Goal: Task Accomplishment & Management: Manage account settings

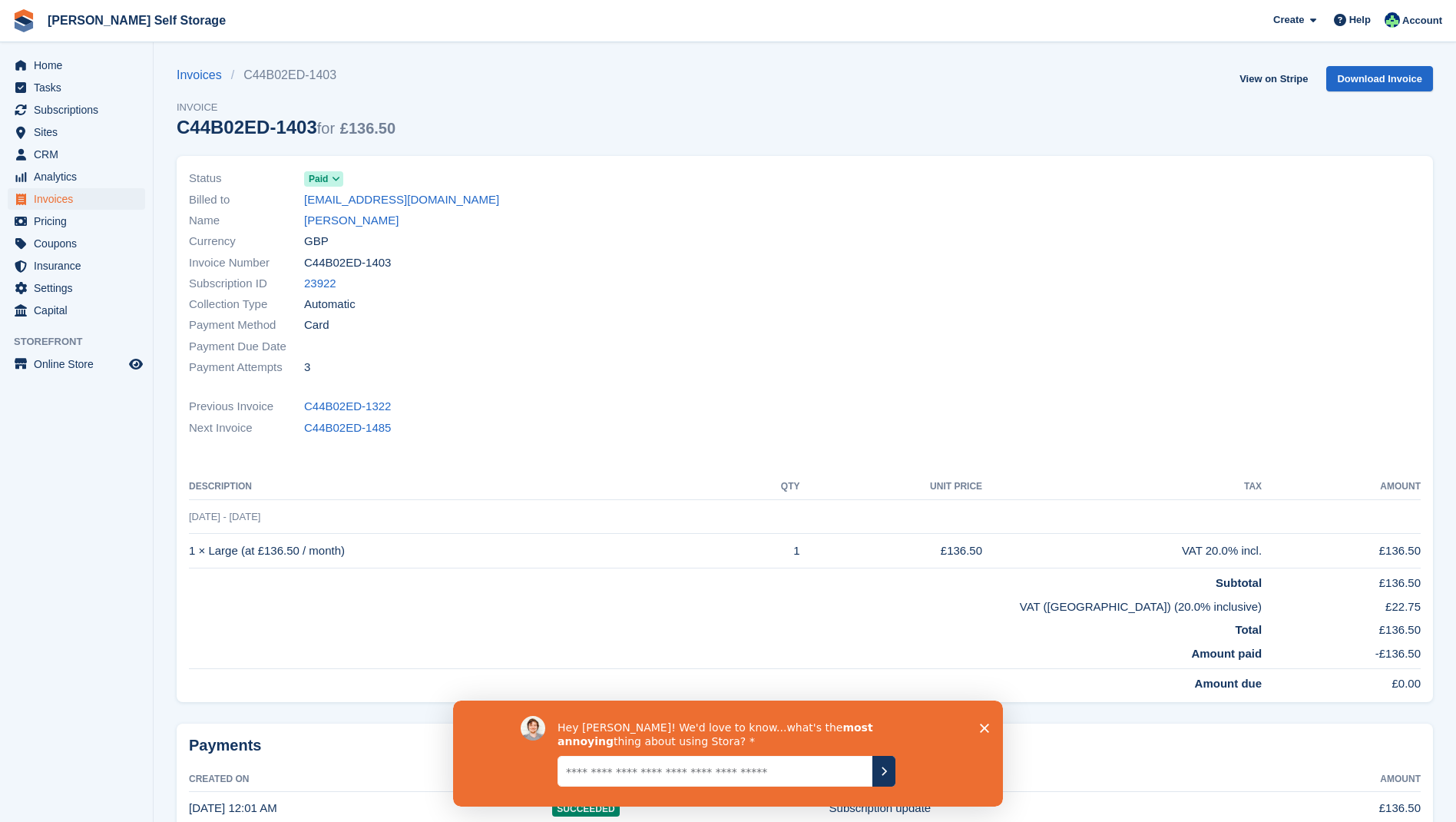
click at [68, 196] on span "Invoices" at bounding box center [80, 199] width 92 height 22
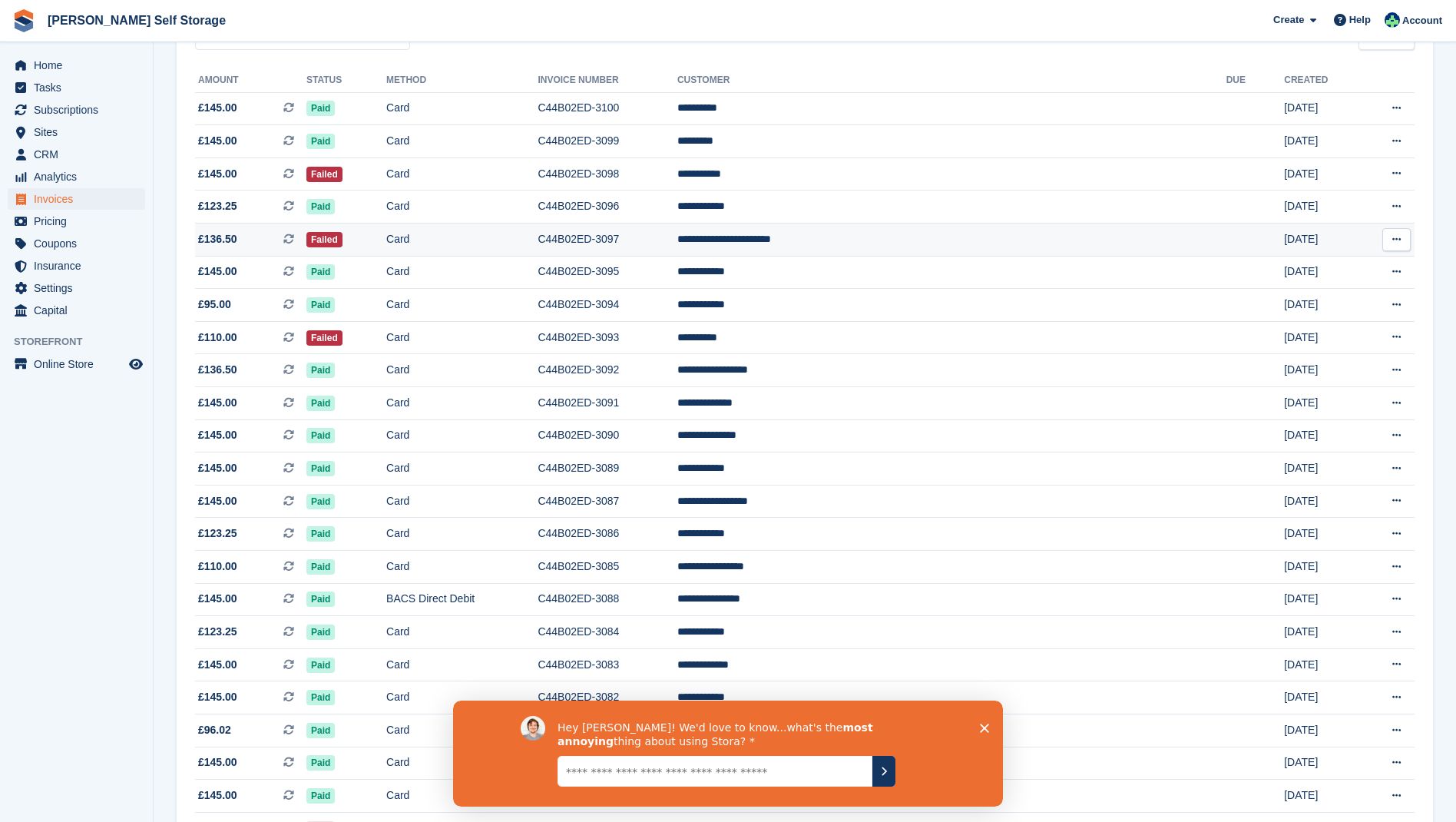
scroll to position [242, 0]
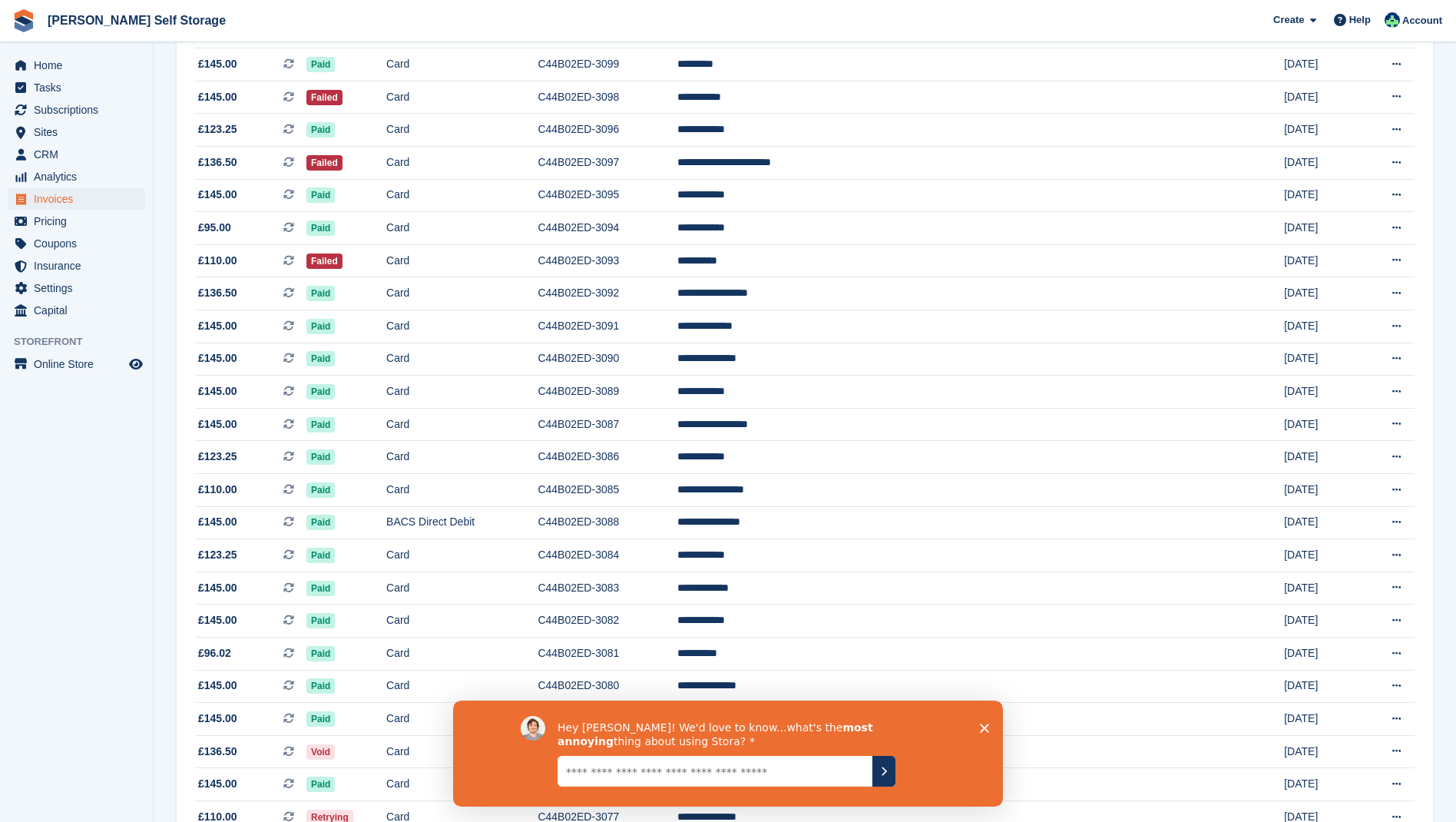
click at [981, 726] on div "Hey Dafydd! We'd love to know...what's the most annoying thing about using Stor…" at bounding box center [728, 753] width 550 height 106
drag, startPoint x: 983, startPoint y: 726, endPoint x: 983, endPoint y: 701, distance: 25.0
click at [983, 726] on polygon "Close survey" at bounding box center [985, 728] width 9 height 9
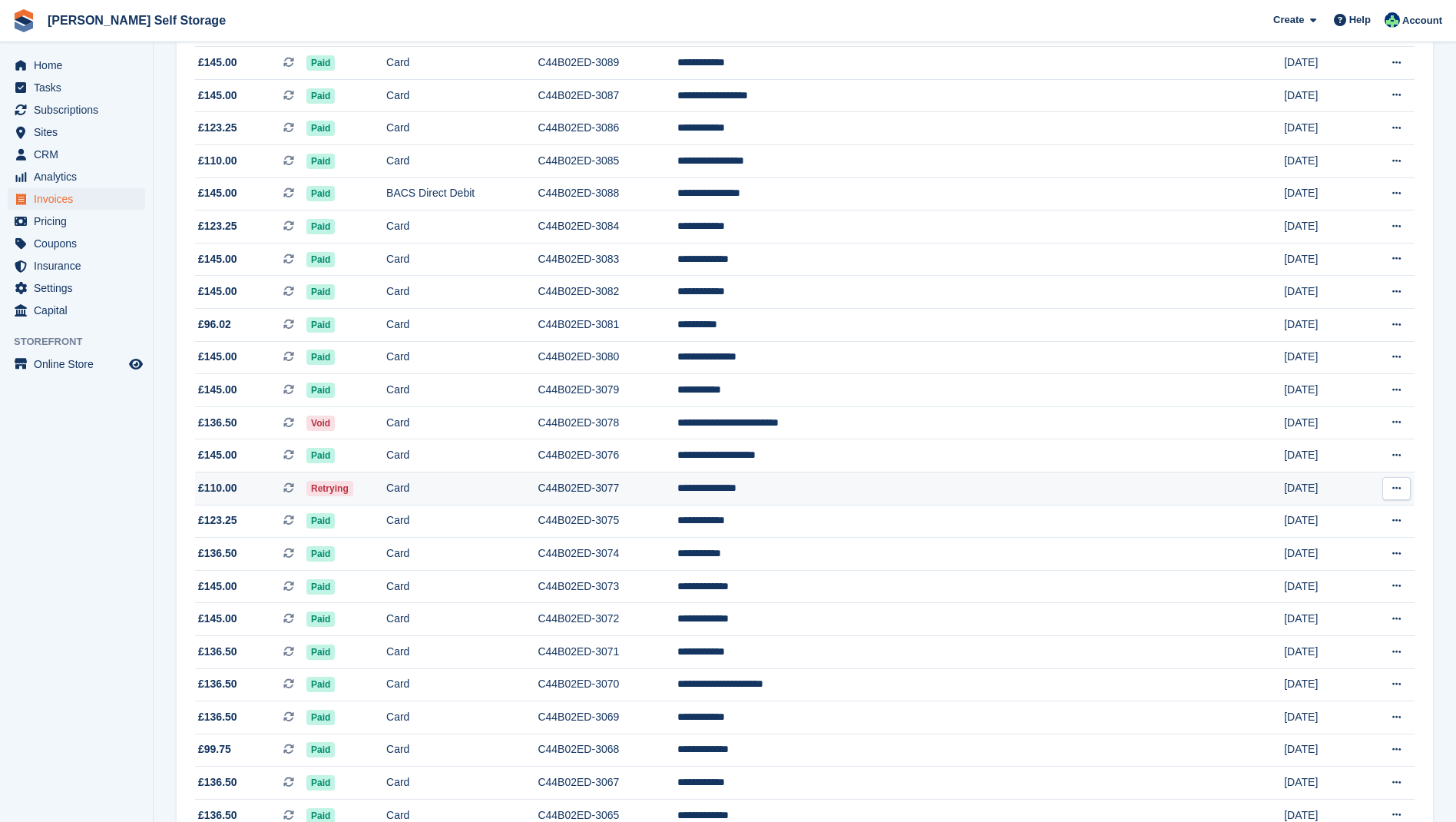
scroll to position [568, 0]
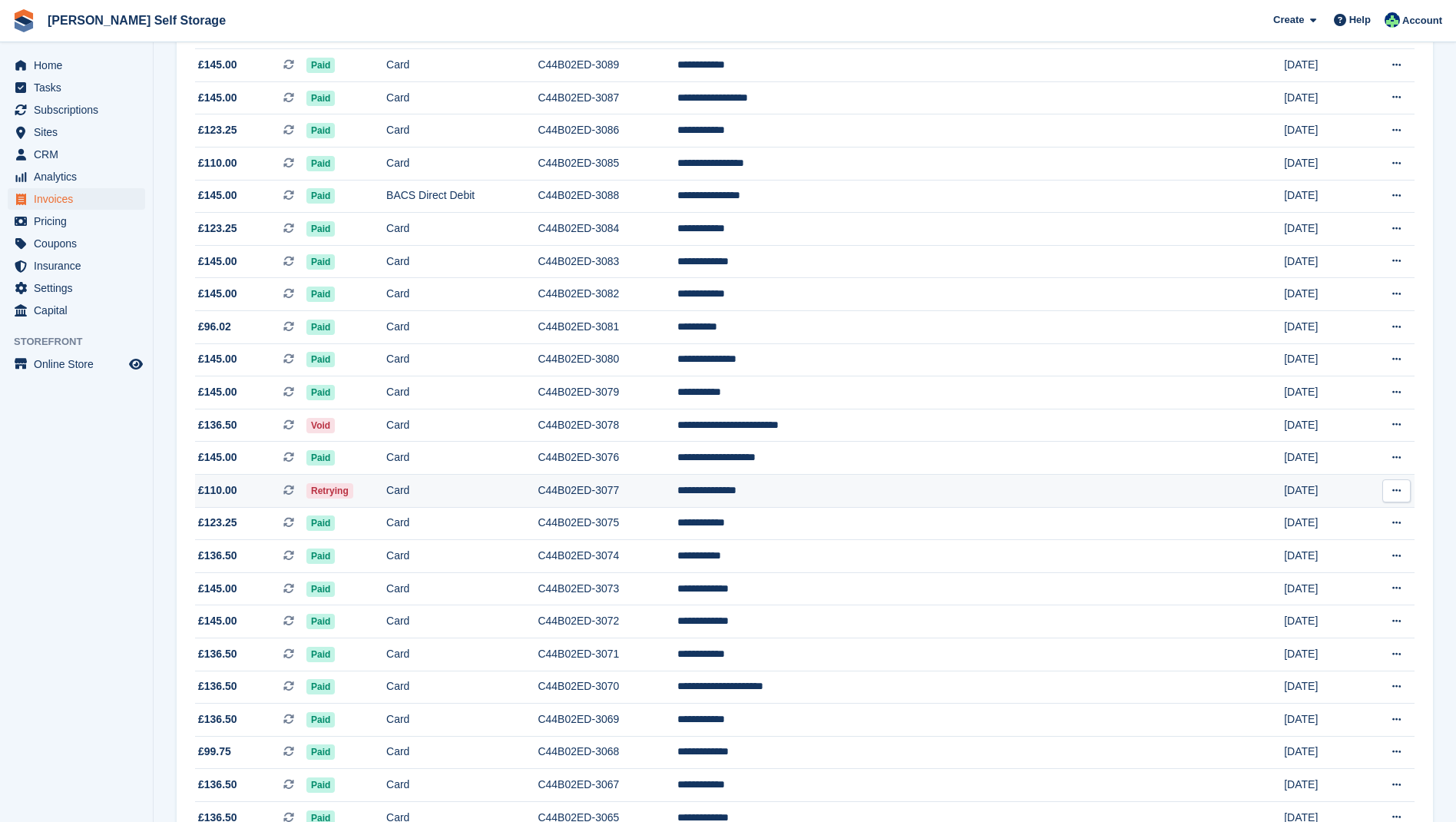
click at [354, 498] on span "Retrying" at bounding box center [330, 490] width 47 height 15
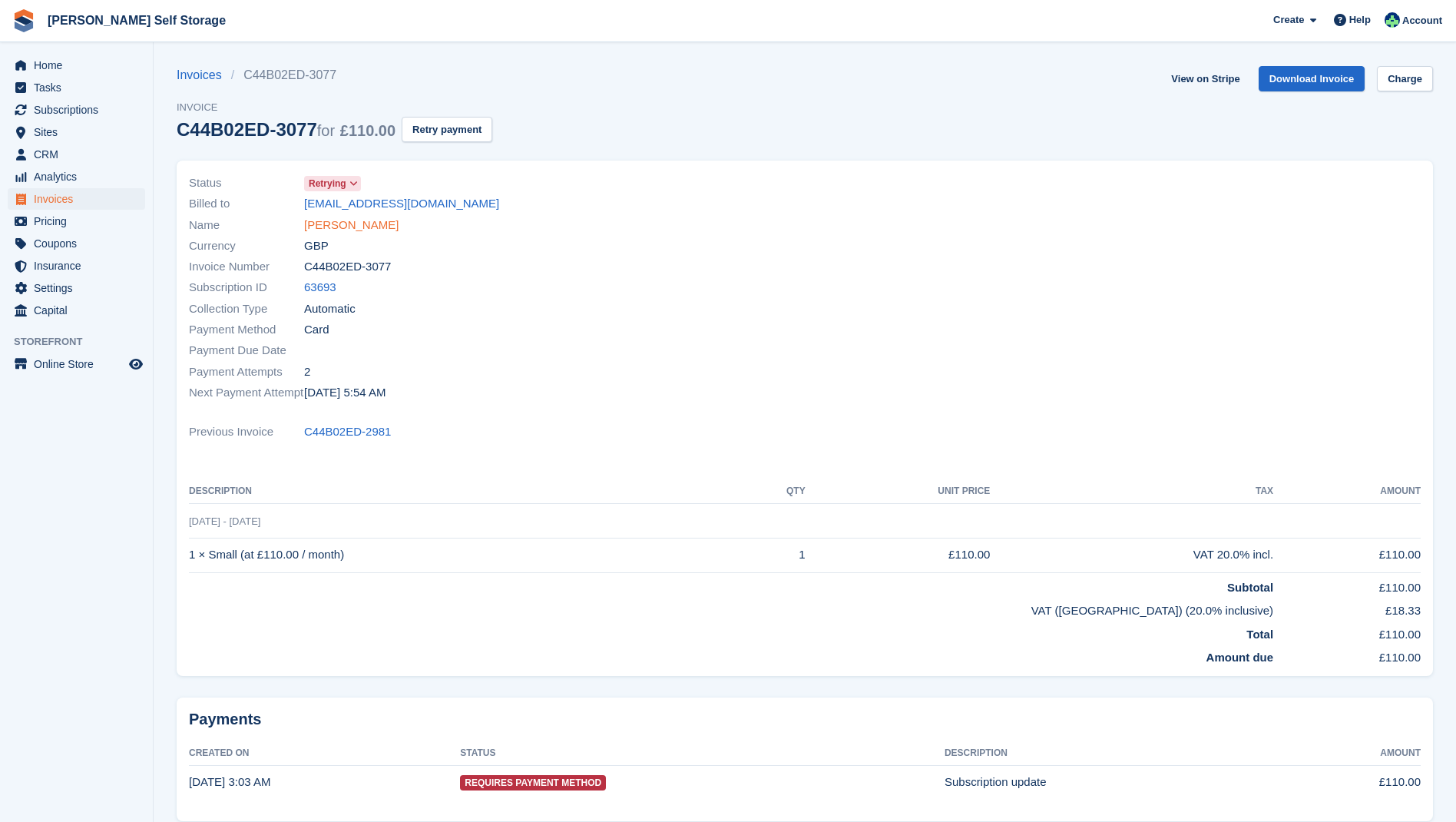
click at [335, 224] on link "Laura Kotkowicz" at bounding box center [351, 225] width 94 height 17
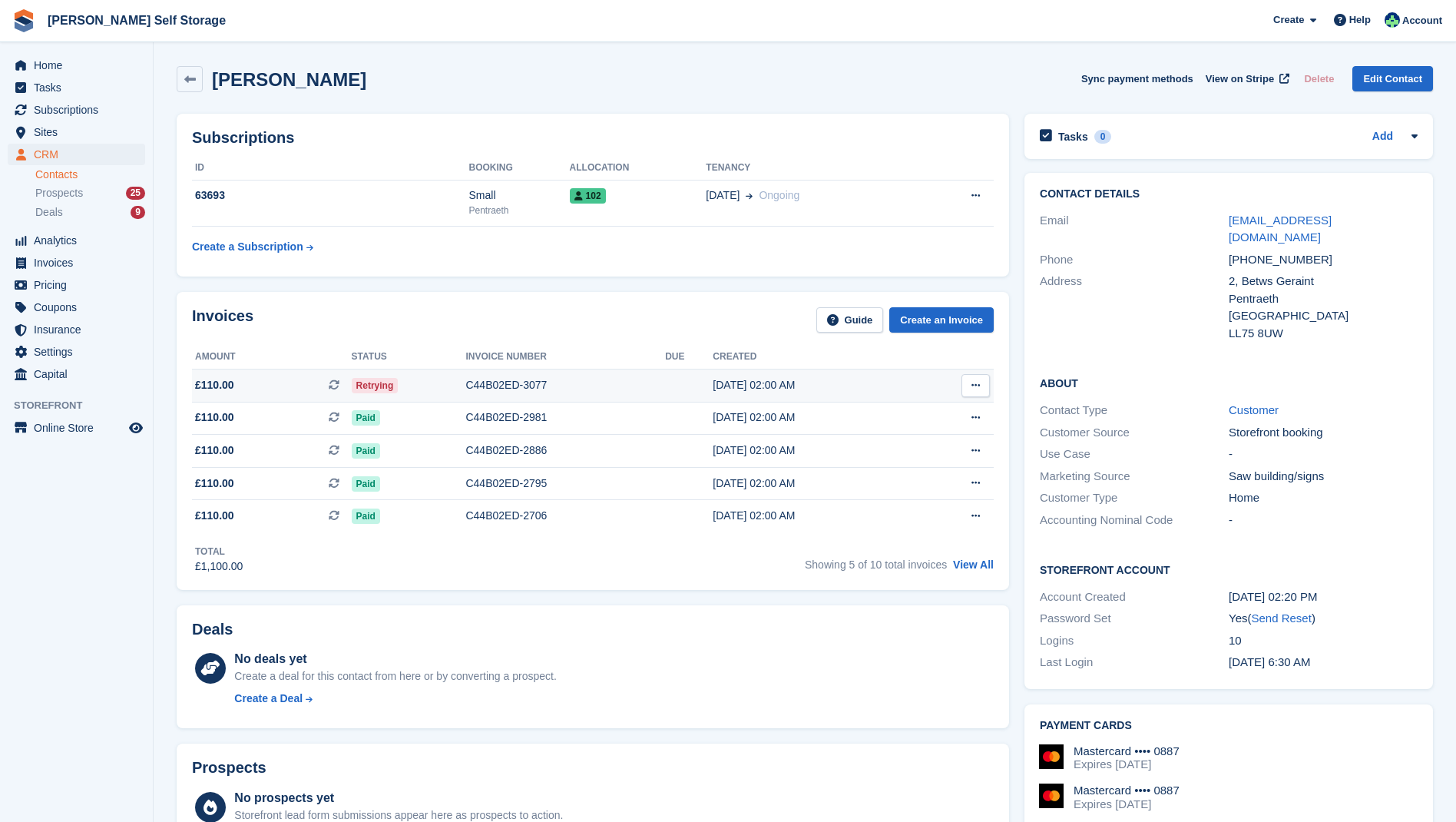
click at [286, 384] on span "£110.00 This is a recurring subscription invoice." at bounding box center [272, 385] width 160 height 16
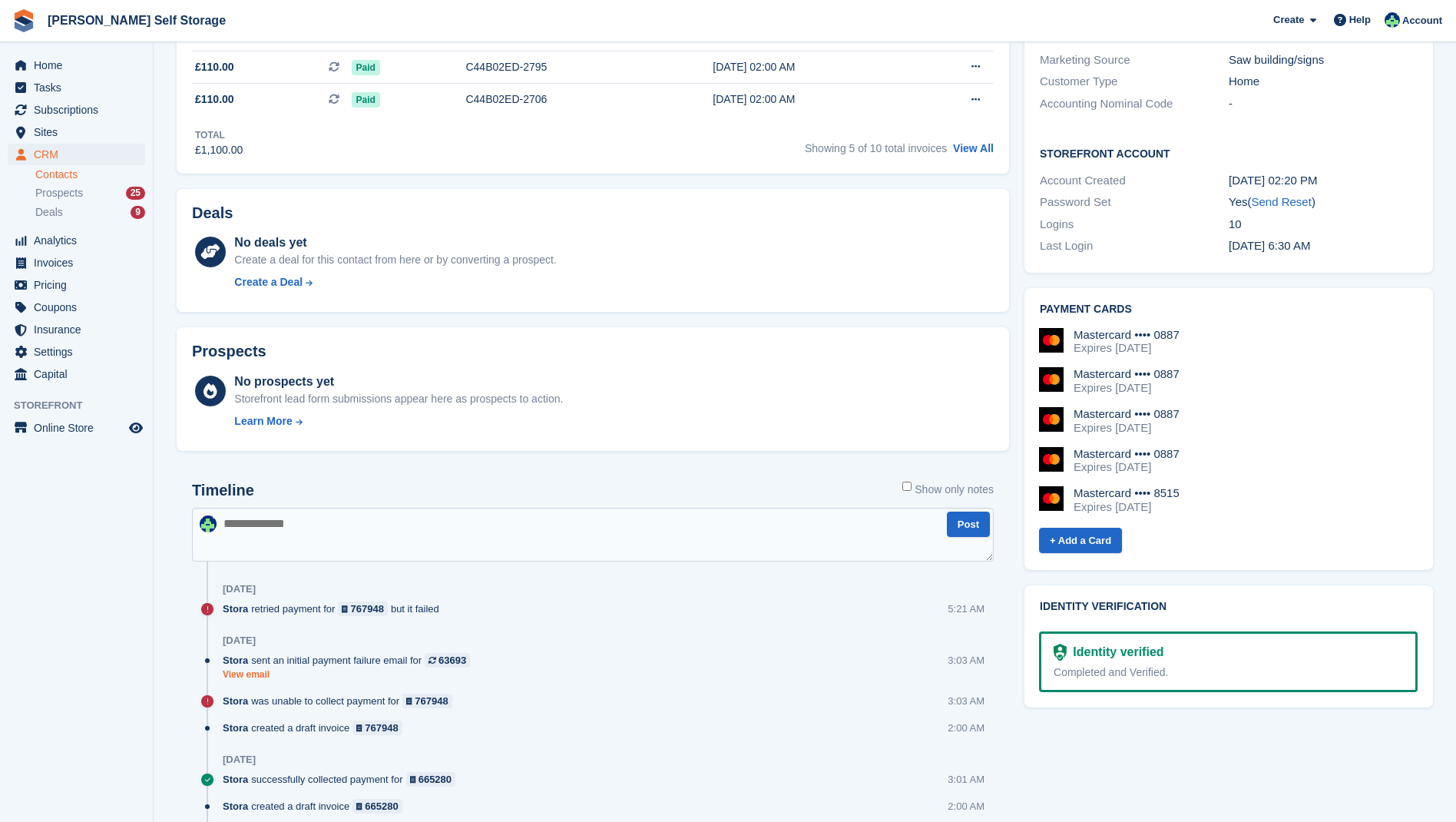
scroll to position [460, 0]
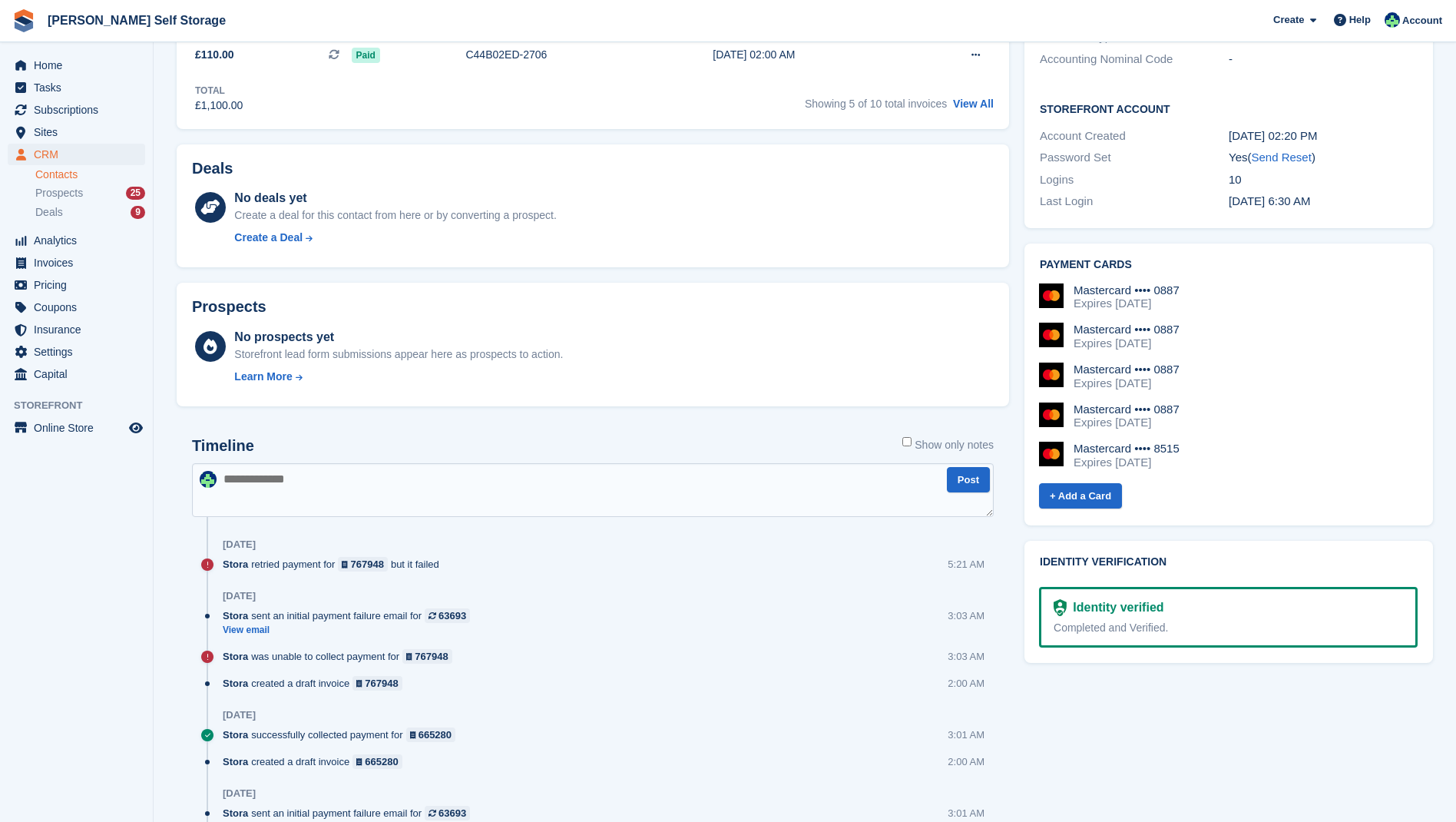
drag, startPoint x: 246, startPoint y: 478, endPoint x: 273, endPoint y: 475, distance: 27.2
click at [248, 478] on textarea at bounding box center [593, 489] width 801 height 53
type textarea "**********"
click at [972, 485] on button "Post" at bounding box center [968, 479] width 43 height 25
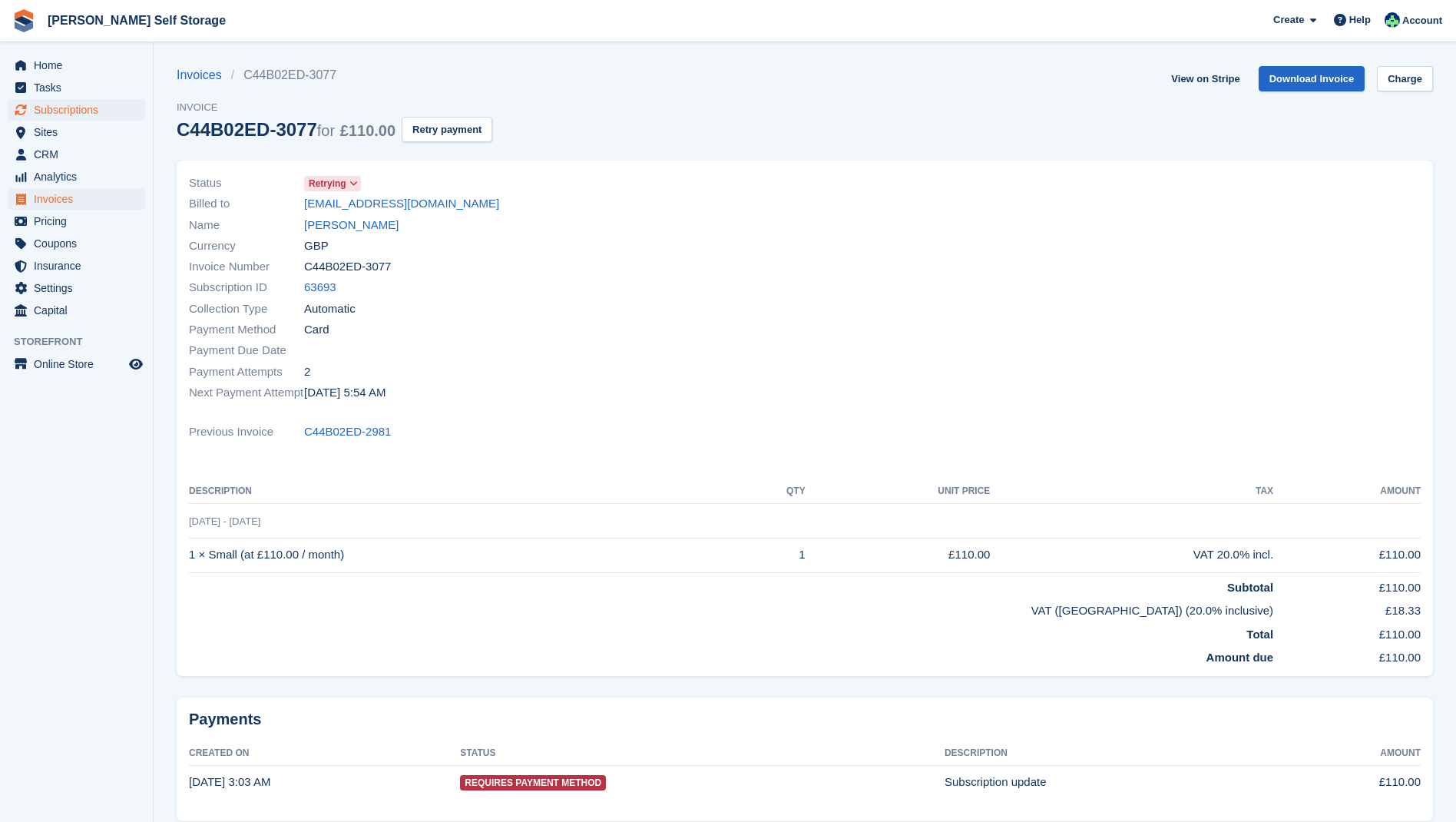
drag, startPoint x: 74, startPoint y: 108, endPoint x: 83, endPoint y: 105, distance: 9.5
click at [74, 108] on span "Subscriptions" at bounding box center [80, 110] width 92 height 22
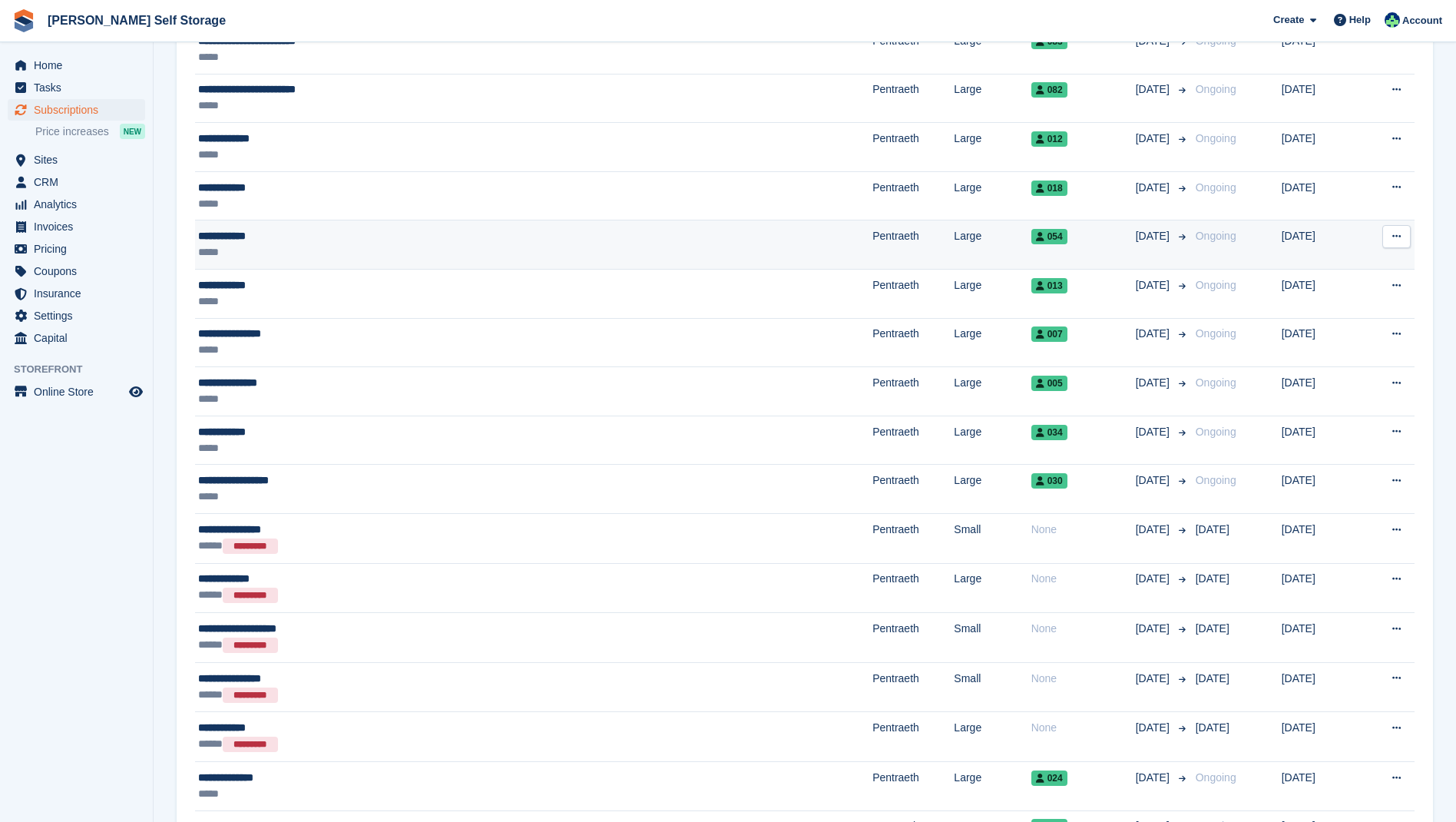
scroll to position [927, 0]
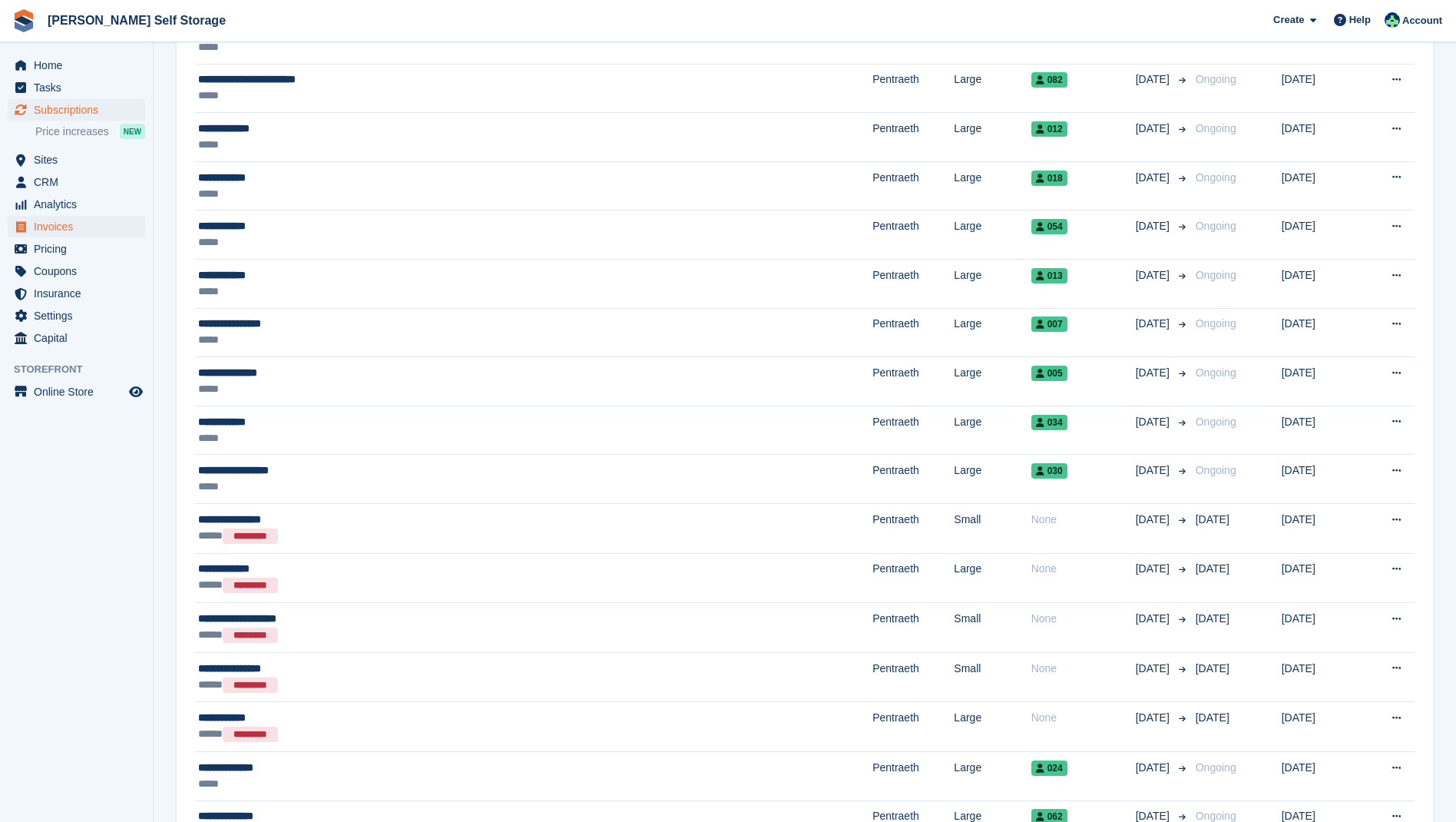
drag, startPoint x: 58, startPoint y: 228, endPoint x: 78, endPoint y: 228, distance: 20.0
click at [63, 228] on span "Invoices" at bounding box center [80, 227] width 92 height 22
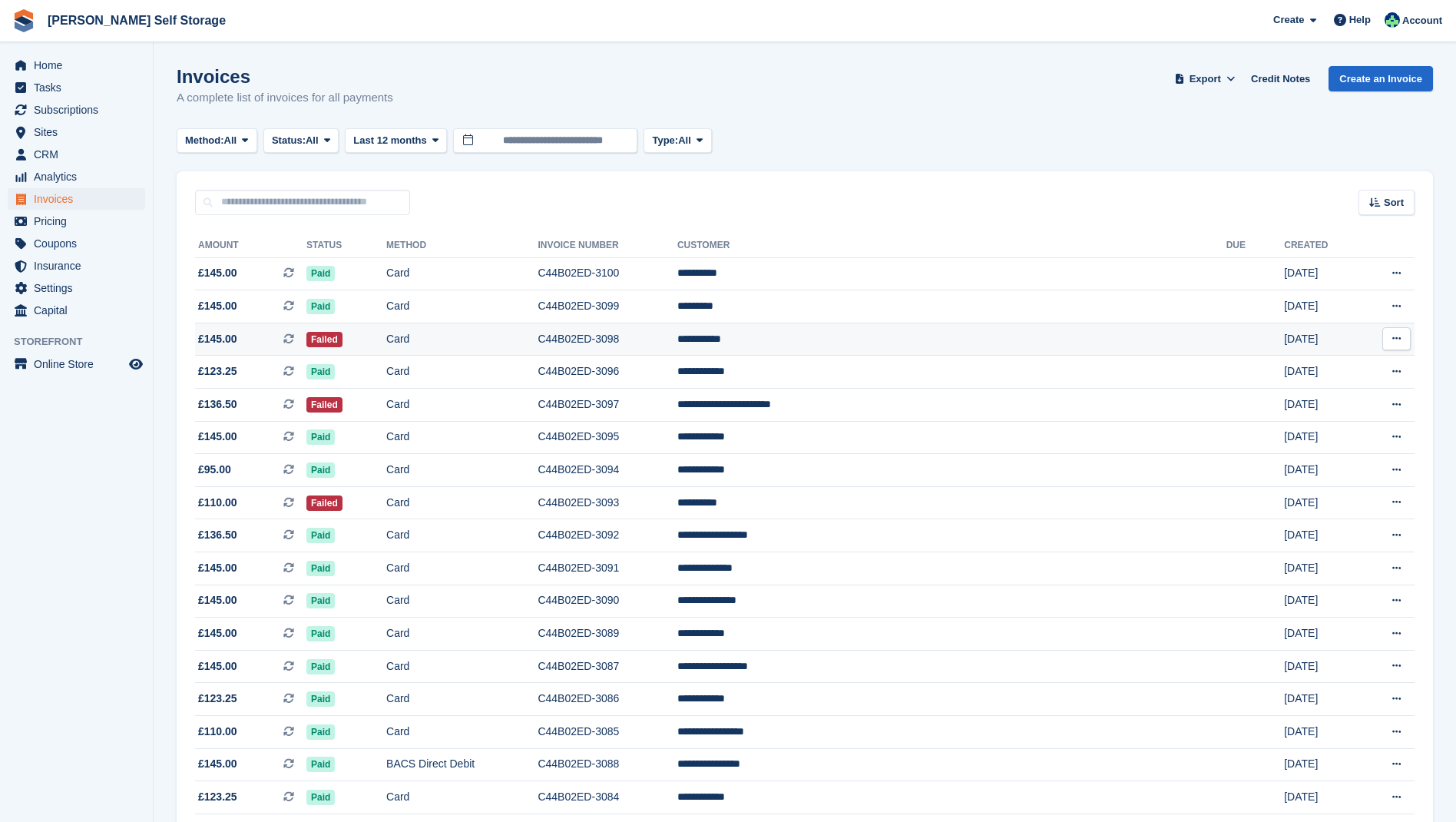
click at [386, 342] on td "Failed" at bounding box center [346, 339] width 80 height 33
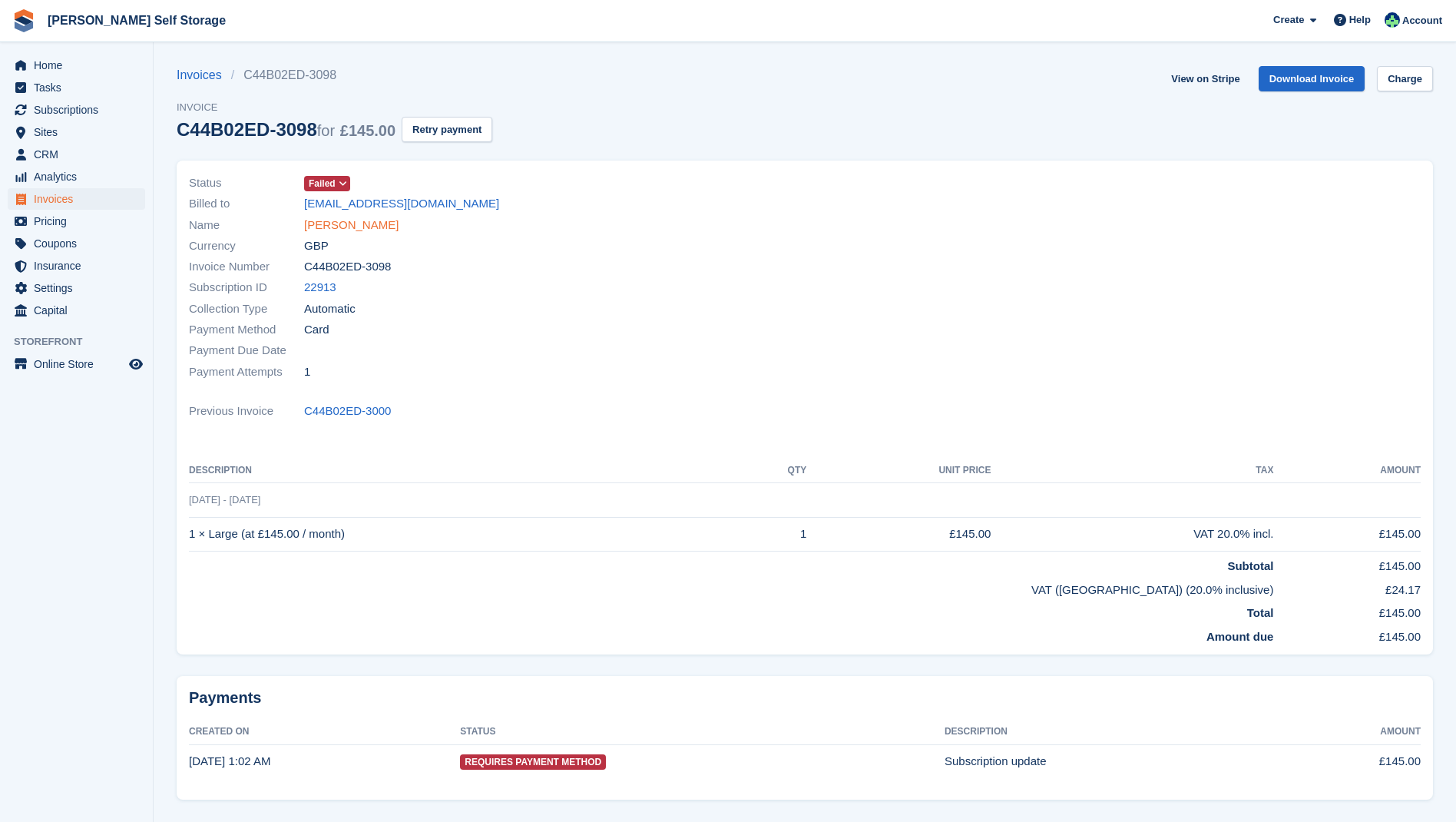
click at [327, 223] on link "John castle" at bounding box center [351, 225] width 94 height 17
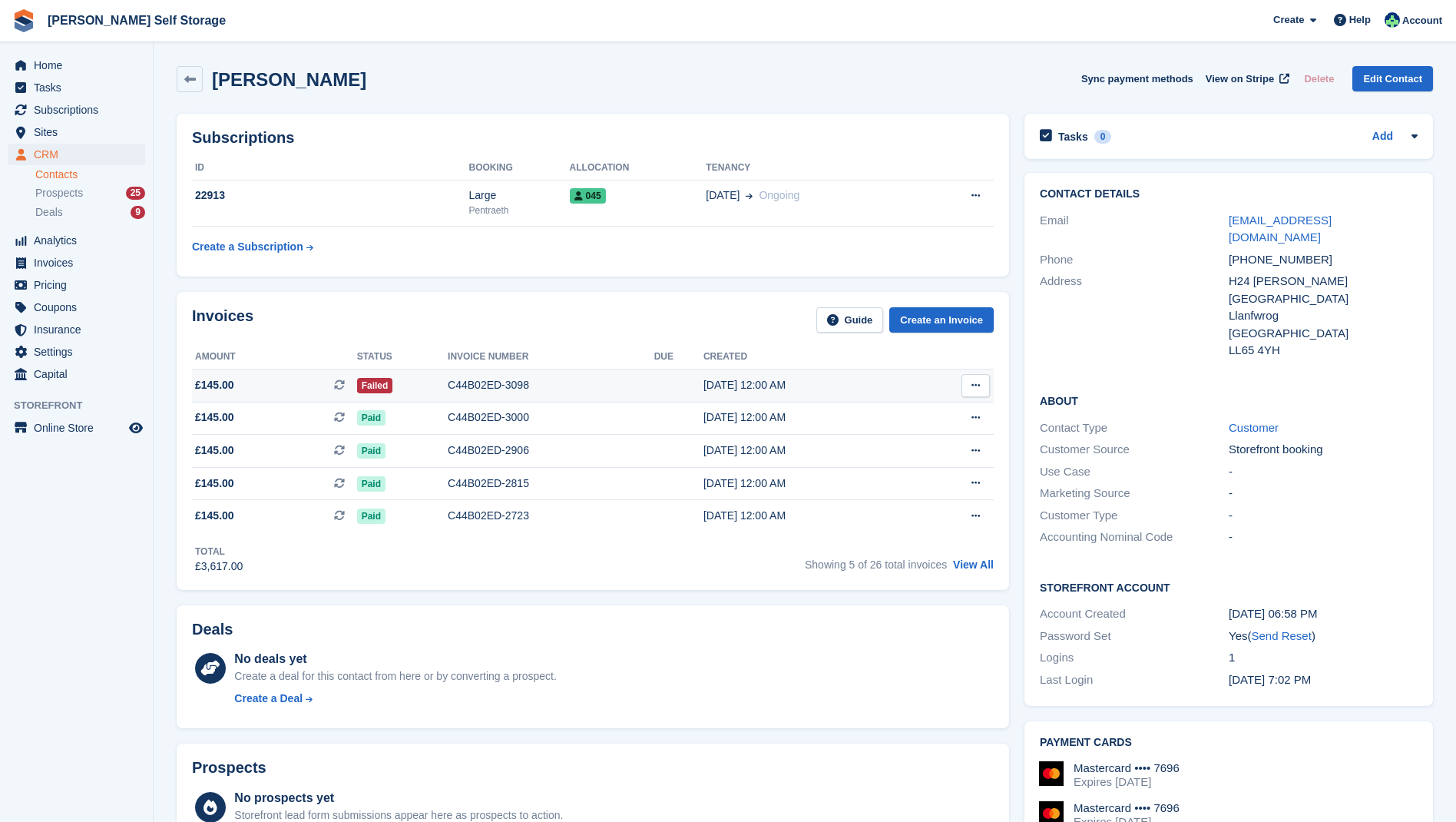
click at [497, 380] on div "C44B02ED-3098" at bounding box center [551, 385] width 207 height 16
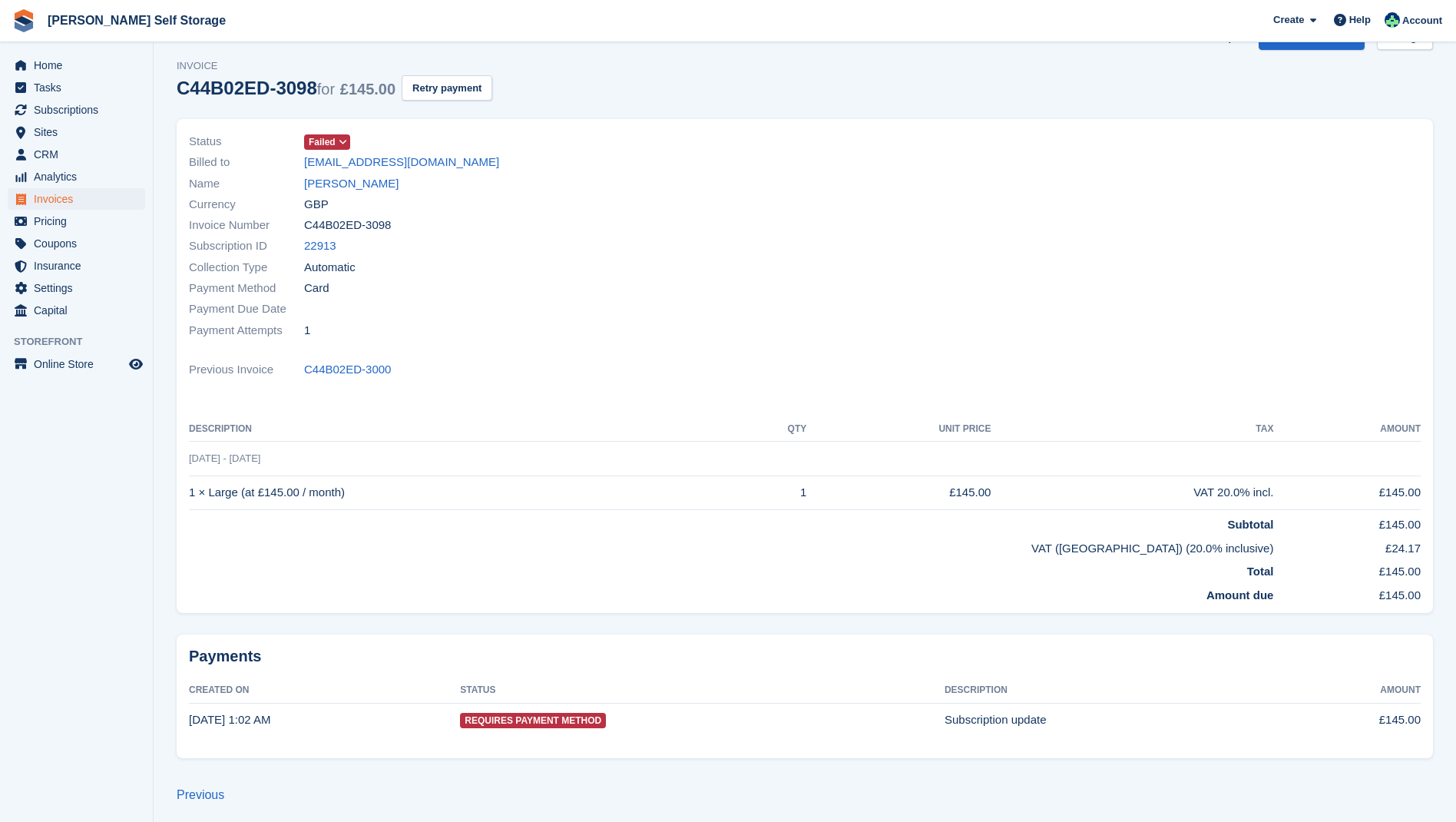
scroll to position [41, 0]
drag, startPoint x: 327, startPoint y: 181, endPoint x: 399, endPoint y: 187, distance: 72.2
click at [327, 181] on link "[PERSON_NAME]" at bounding box center [351, 184] width 94 height 17
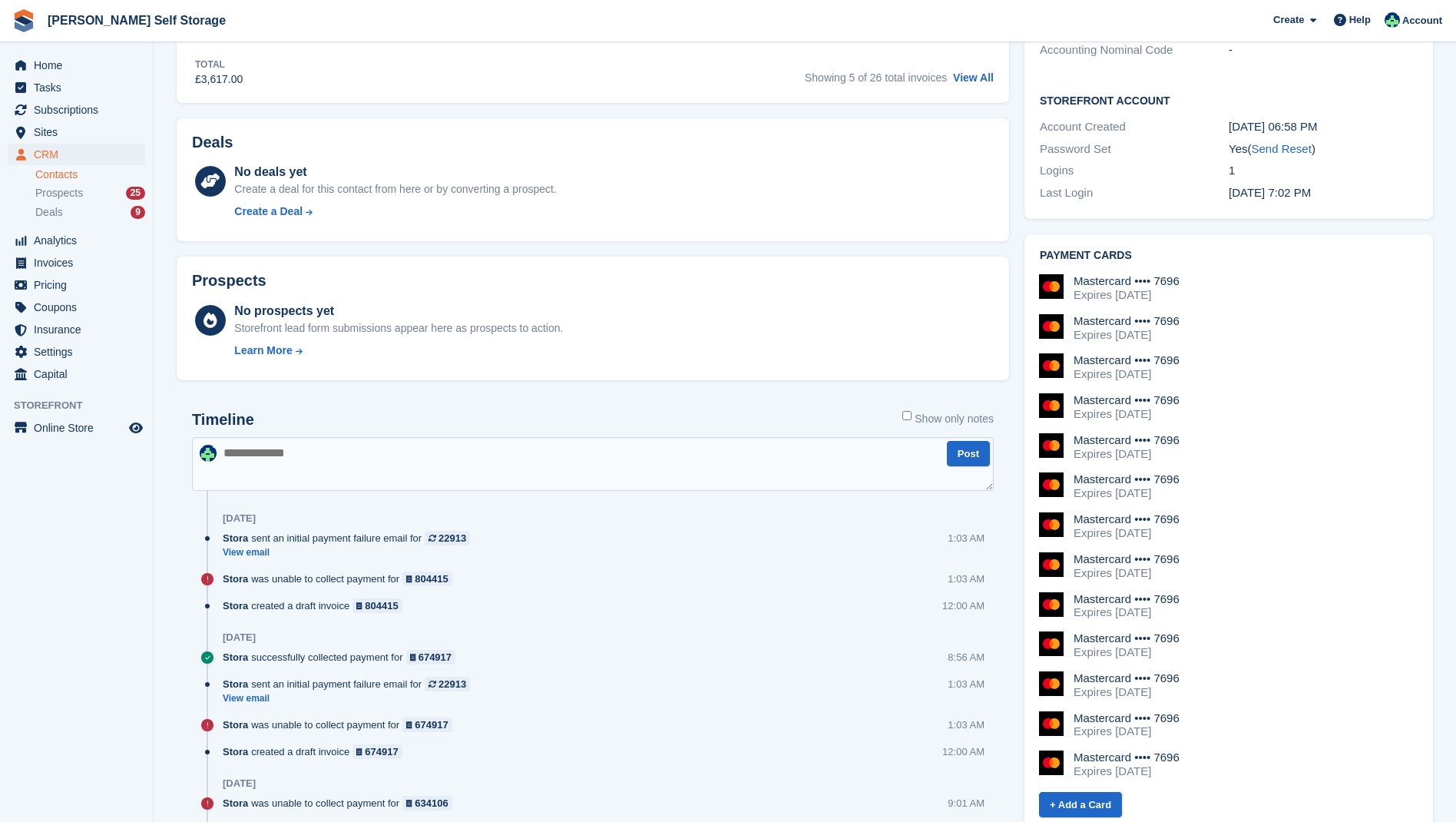
scroll to position [490, 0]
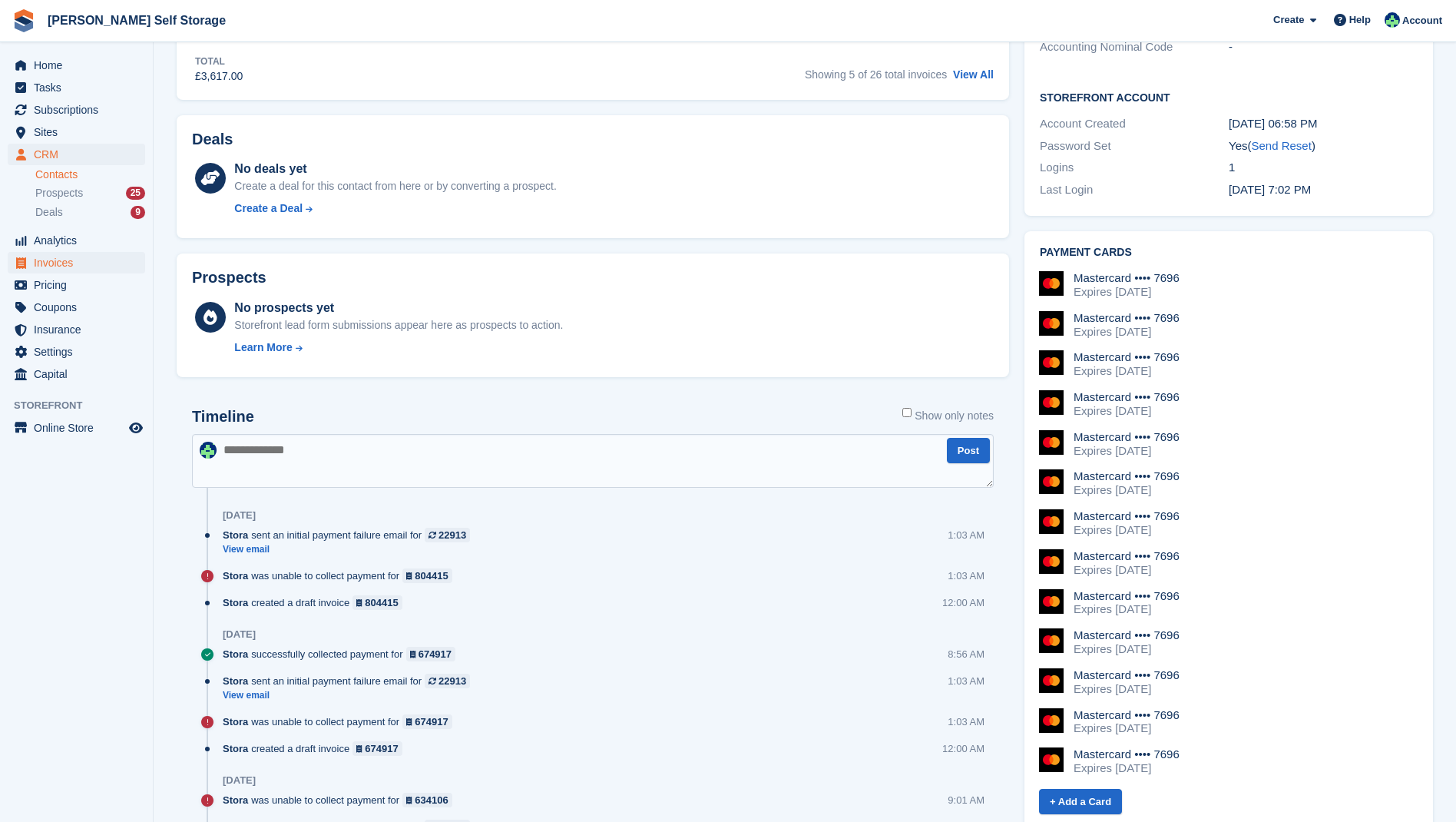
drag, startPoint x: 64, startPoint y: 261, endPoint x: 73, endPoint y: 261, distance: 9.0
click at [66, 261] on span "Invoices" at bounding box center [80, 263] width 92 height 22
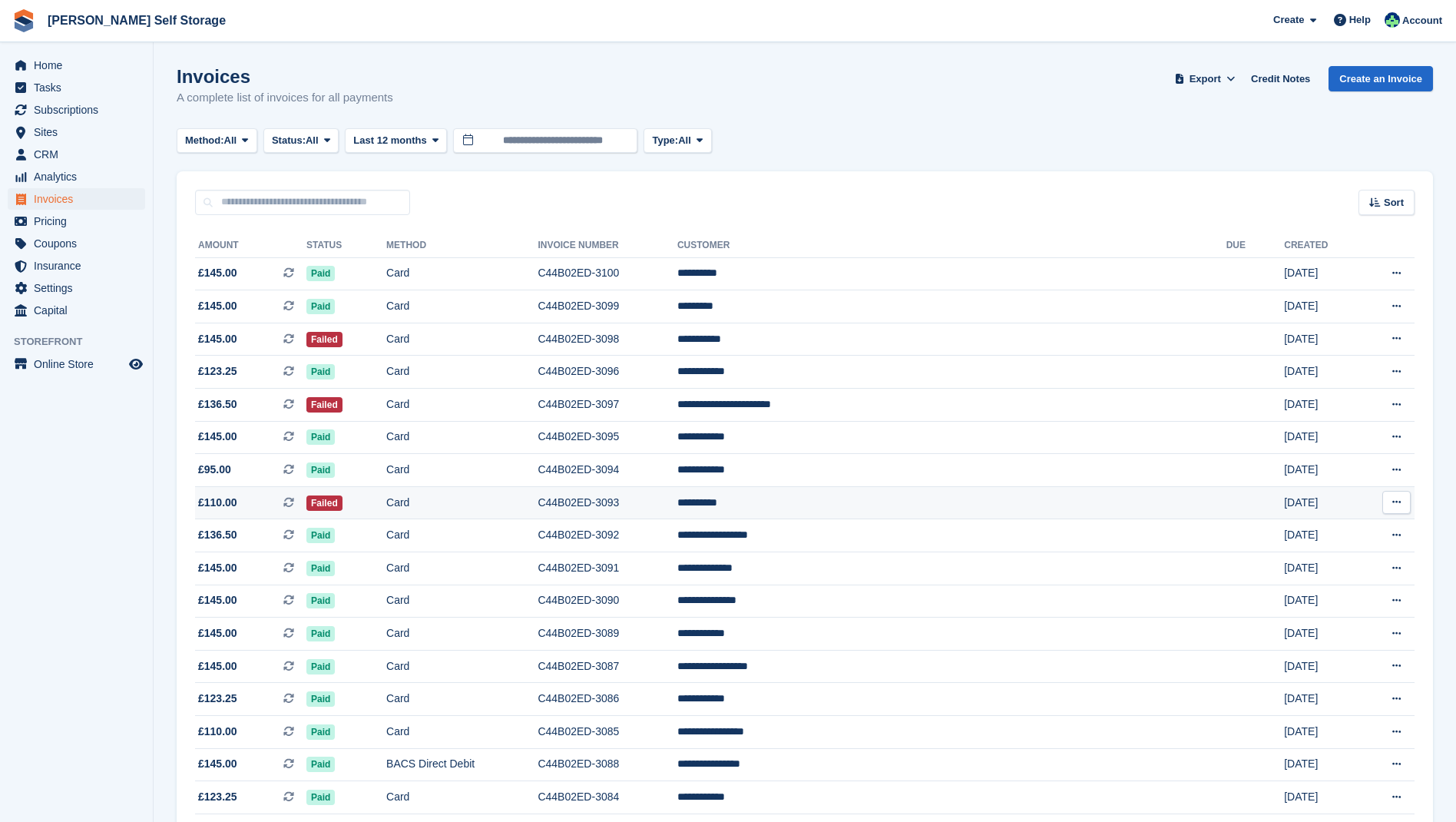
click at [887, 512] on td "**********" at bounding box center [952, 502] width 549 height 33
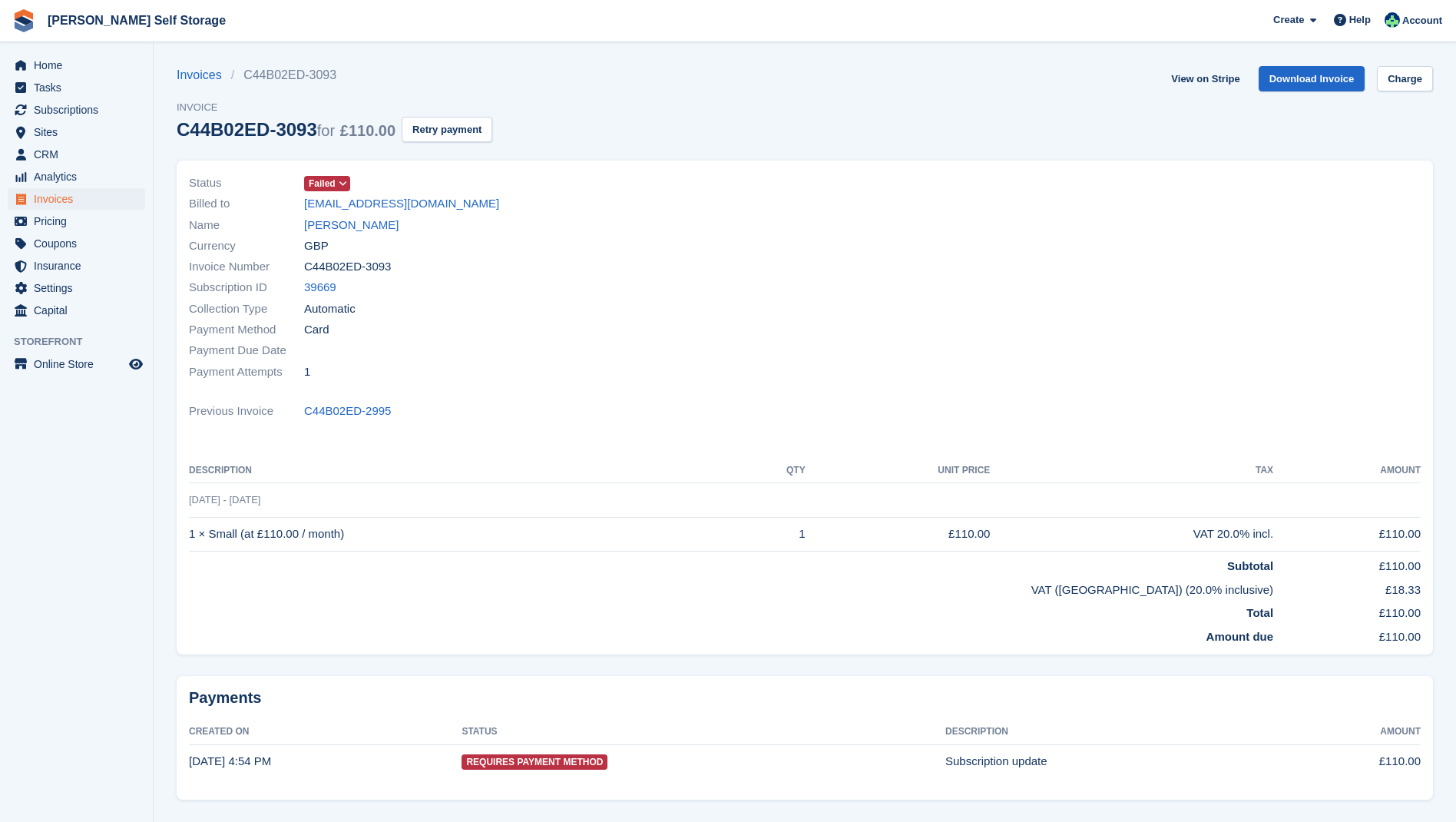
click at [322, 182] on span "Failed" at bounding box center [323, 183] width 27 height 14
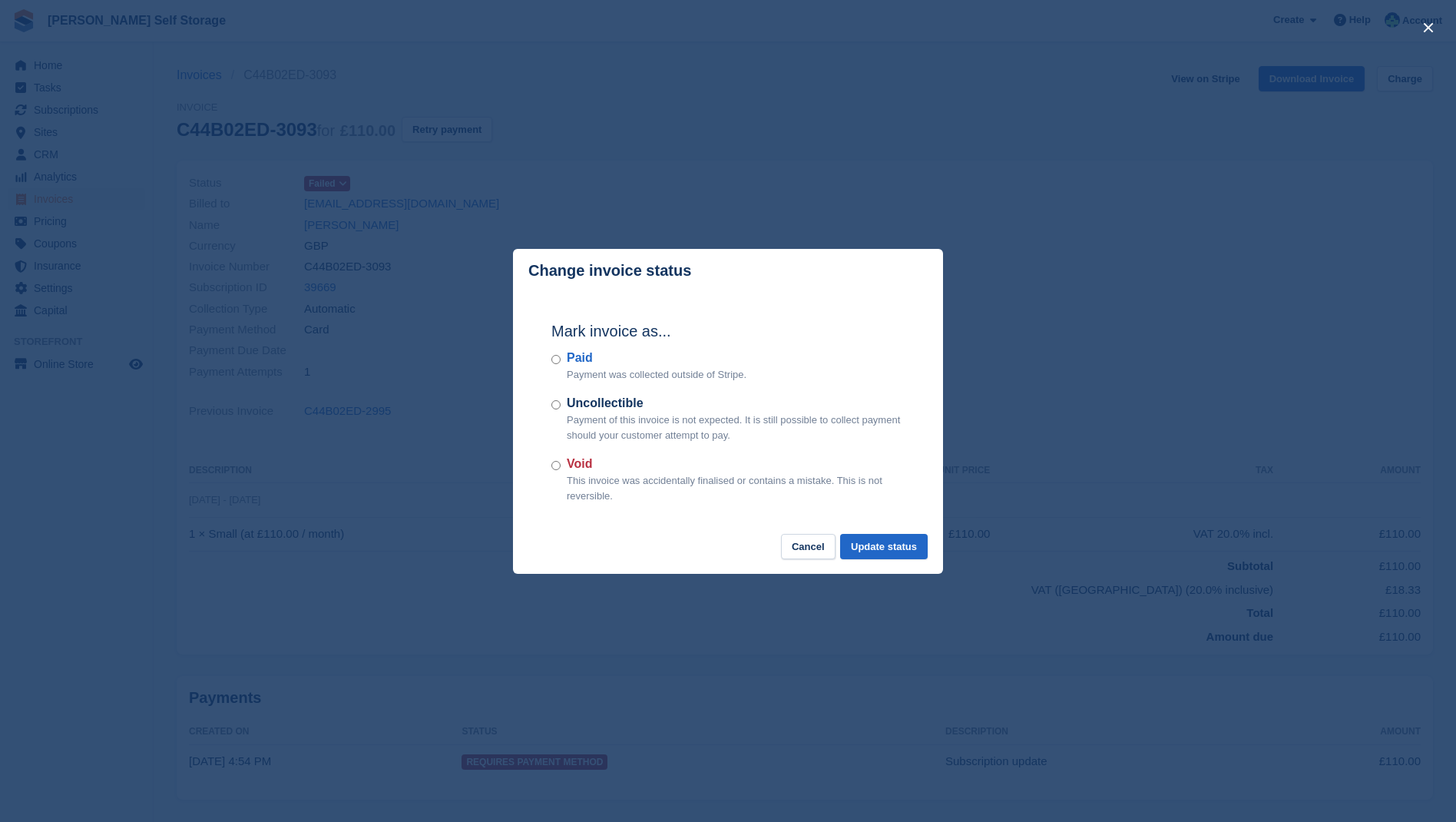
click at [801, 544] on button "Cancel" at bounding box center [809, 546] width 54 height 25
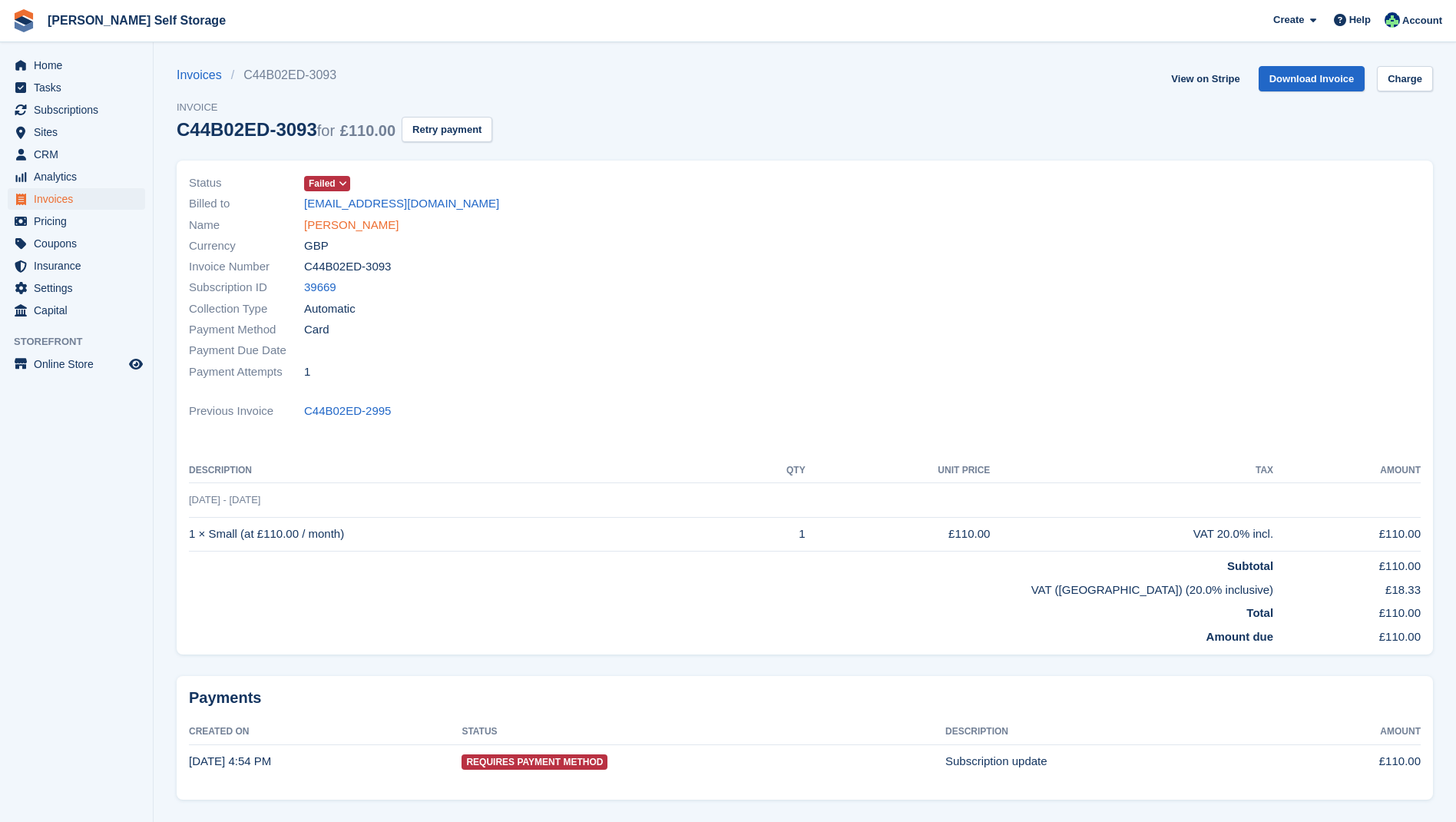
click at [330, 224] on link "[PERSON_NAME]" at bounding box center [351, 225] width 94 height 17
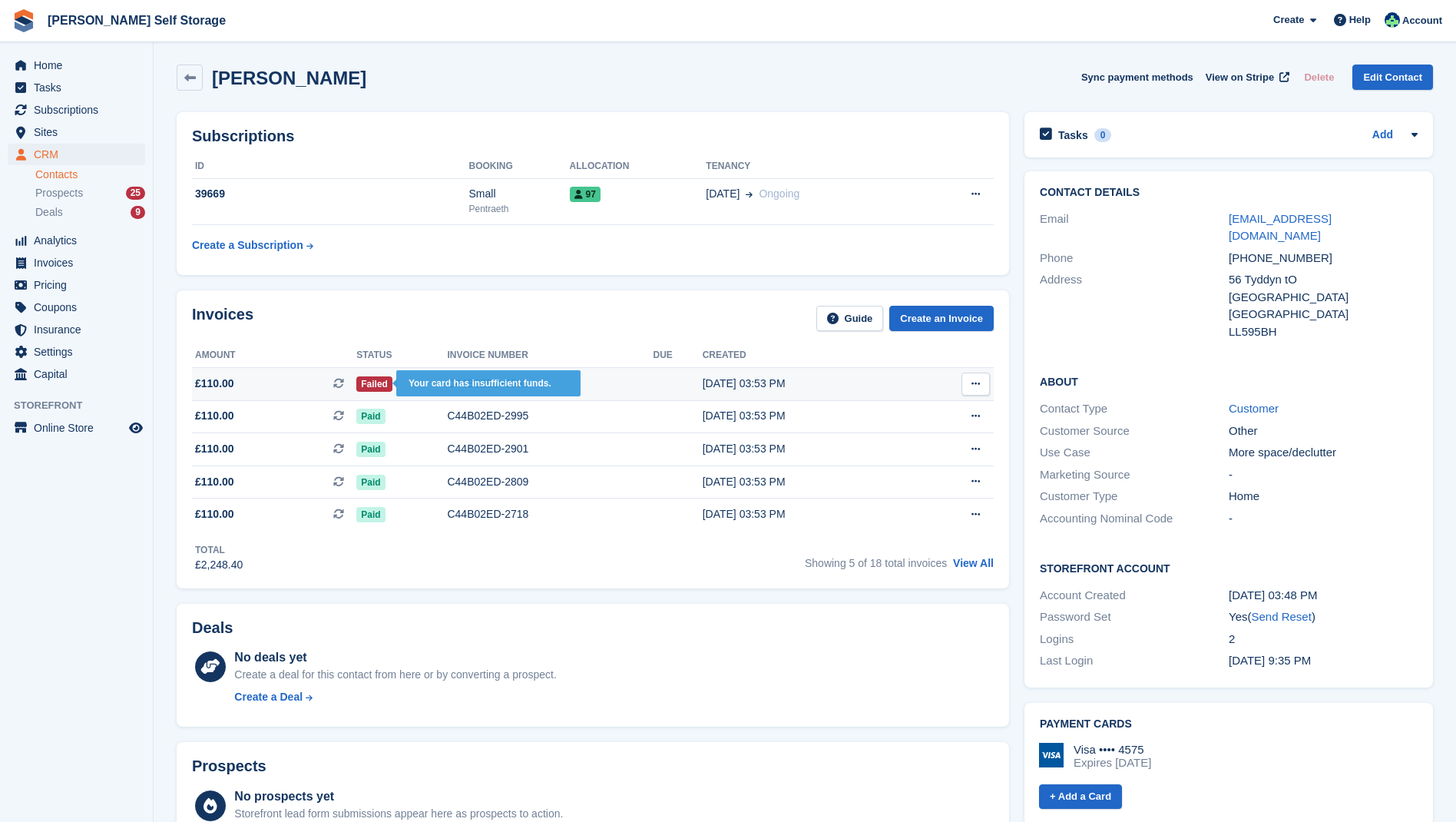
click at [374, 387] on span "Failed" at bounding box center [374, 383] width 36 height 15
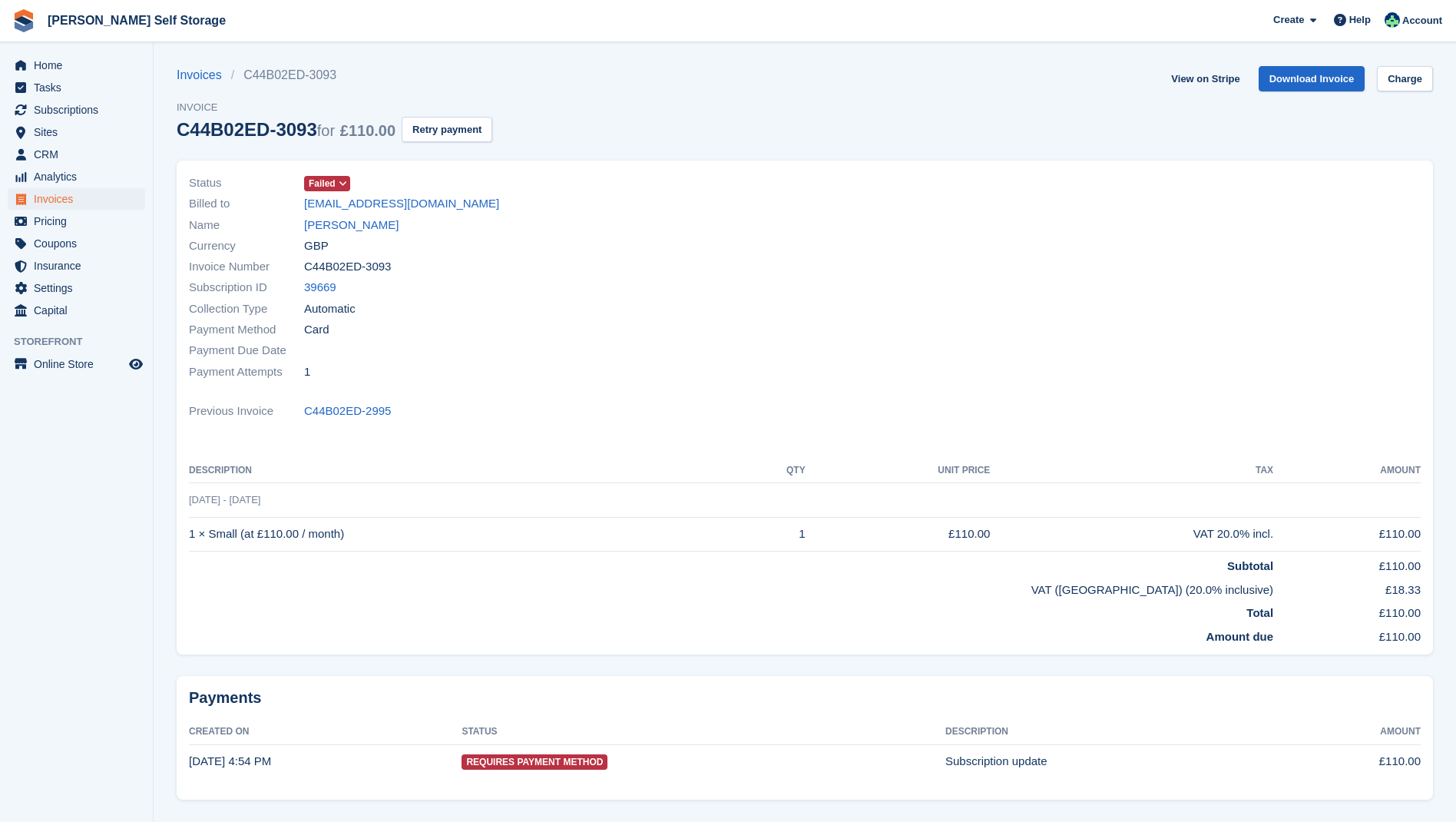
click at [321, 183] on span "Failed" at bounding box center [323, 183] width 27 height 14
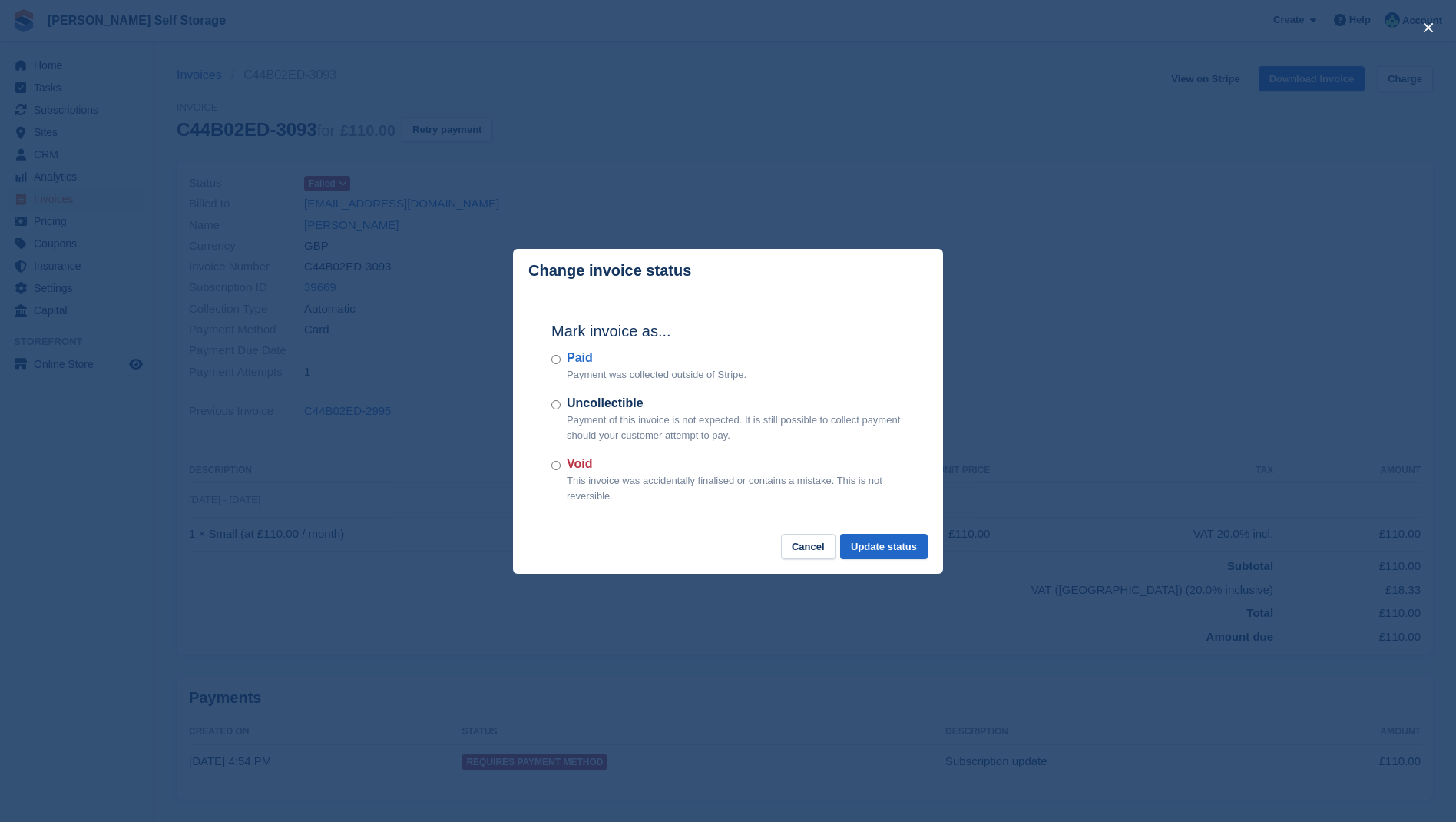
drag, startPoint x: 809, startPoint y: 546, endPoint x: 791, endPoint y: 536, distance: 20.6
click at [809, 546] on button "Cancel" at bounding box center [809, 546] width 54 height 25
